Goal: Information Seeking & Learning: Find specific fact

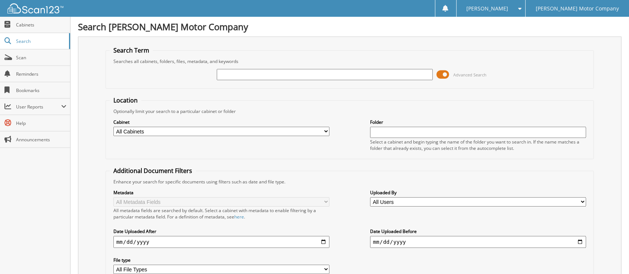
click at [323, 136] on select "All Cabinets ACCOUNTS PAYABLE LEE MOTOR CAR DEALS LEE MOTOR DEPOSITS / RECEIPTS…" at bounding box center [221, 131] width 216 height 9
select select "475"
click at [113, 136] on select "All Cabinets ACCOUNTS PAYABLE LEE MOTOR CAR DEALS LEE MOTOR DEPOSITS / RECEIPTS…" at bounding box center [221, 131] width 216 height 9
click at [217, 79] on input "text" at bounding box center [325, 74] width 216 height 11
type input "[PERSON_NAME]"
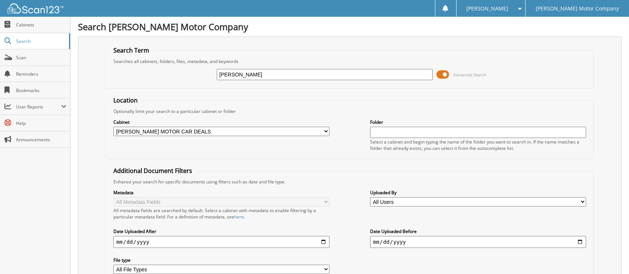
click at [437, 79] on span at bounding box center [443, 74] width 13 height 11
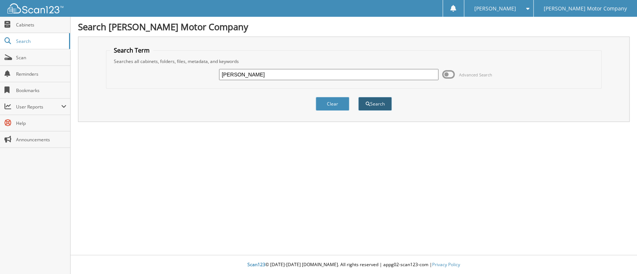
click at [380, 111] on button "Search" at bounding box center [375, 104] width 34 height 14
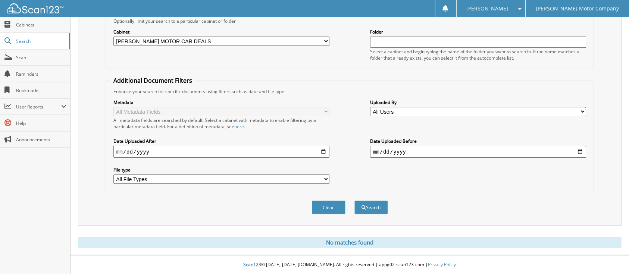
scroll to position [149, 0]
click at [583, 107] on select "All Users [PERSON_NAME] [PERSON_NAME] [PERSON_NAME] [PERSON_NAME] [PERSON_NAME]…" at bounding box center [478, 111] width 216 height 9
select select "30618"
click at [370, 107] on select "All Users [PERSON_NAME] [PERSON_NAME] [PERSON_NAME] [PERSON_NAME] [PERSON_NAME]…" at bounding box center [478, 111] width 216 height 9
click at [369, 215] on button "Search" at bounding box center [371, 208] width 34 height 14
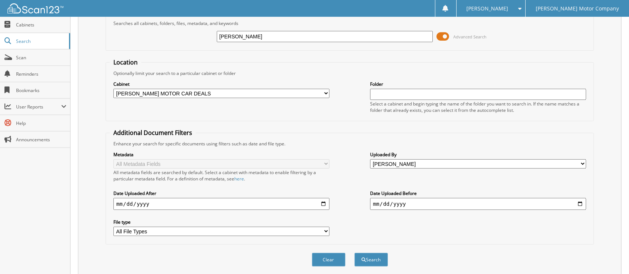
scroll to position [149, 0]
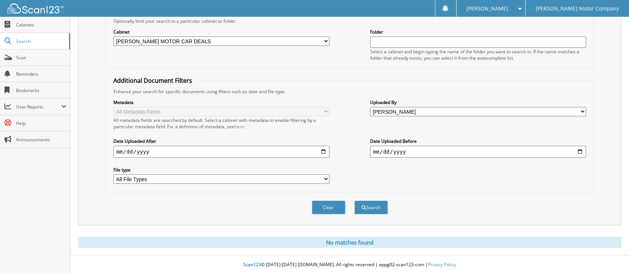
click at [324, 184] on select "All File Types PDF PNG WEBP XLSX" at bounding box center [221, 179] width 216 height 9
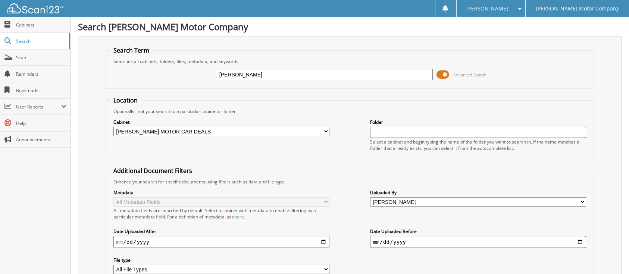
click at [379, 138] on input "text" at bounding box center [478, 132] width 216 height 11
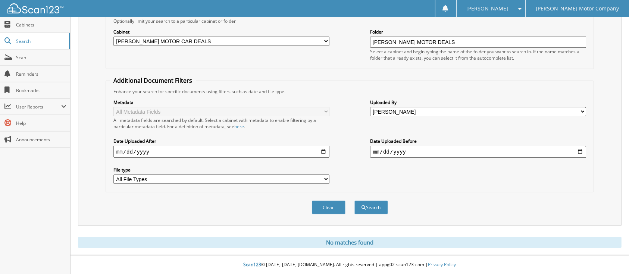
scroll to position [179, 0]
type input "LEE MOTOR DEALS"
click at [373, 206] on button "Search" at bounding box center [371, 208] width 34 height 14
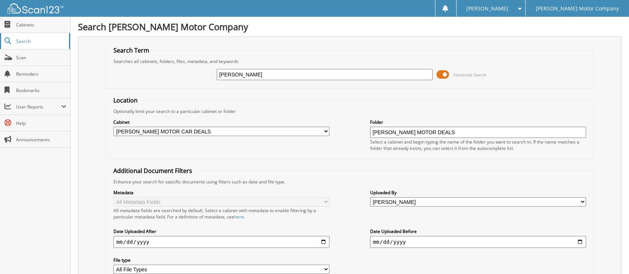
click at [28, 44] on span "Search" at bounding box center [40, 41] width 49 height 6
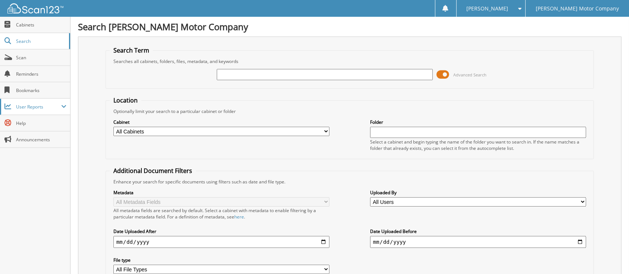
click at [61, 110] on span at bounding box center [63, 107] width 5 height 6
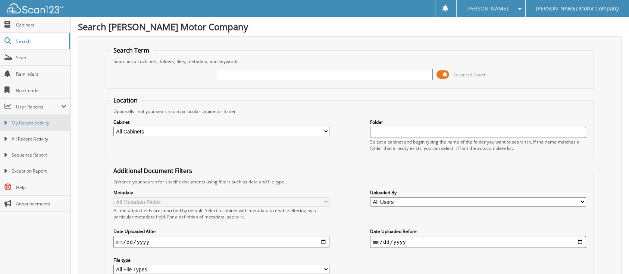
click at [41, 121] on span "My Recent Activity" at bounding box center [39, 123] width 55 height 7
click at [15, 45] on link "Search" at bounding box center [35, 41] width 70 height 16
